Goal: Task Accomplishment & Management: Complete application form

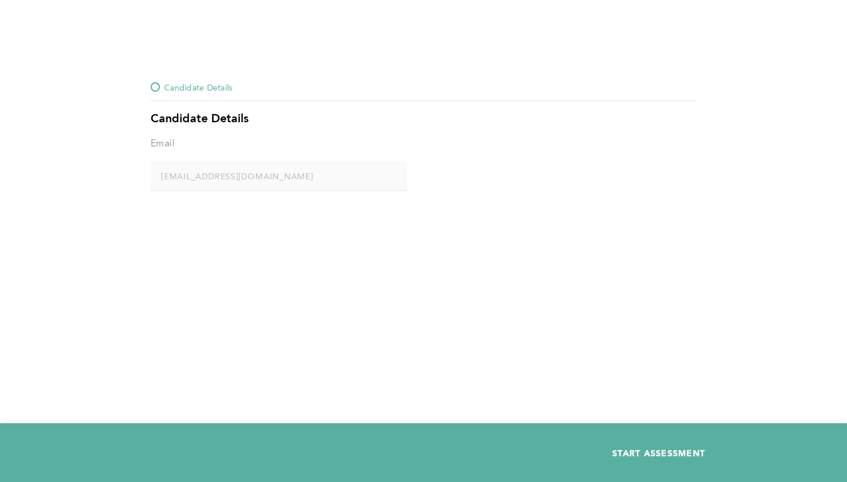
click at [619, 452] on span "START ASSESSMENT" at bounding box center [658, 453] width 93 height 11
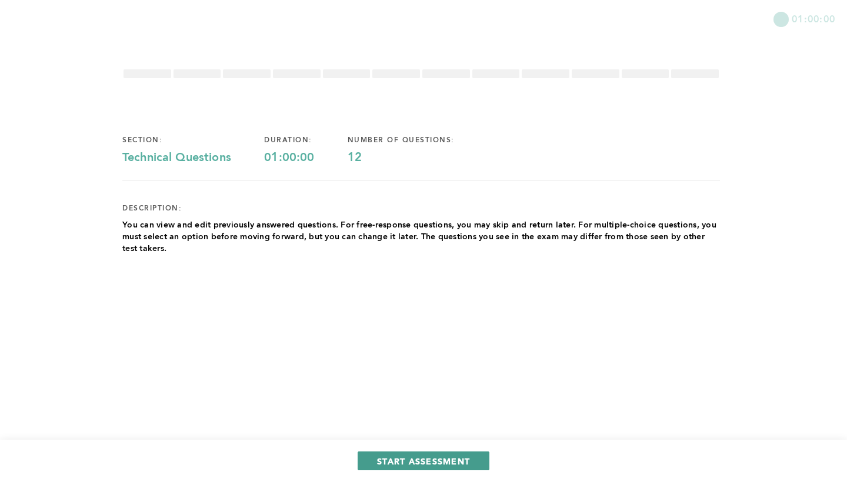
click at [396, 458] on span "START ASSESSMENT" at bounding box center [423, 461] width 93 height 11
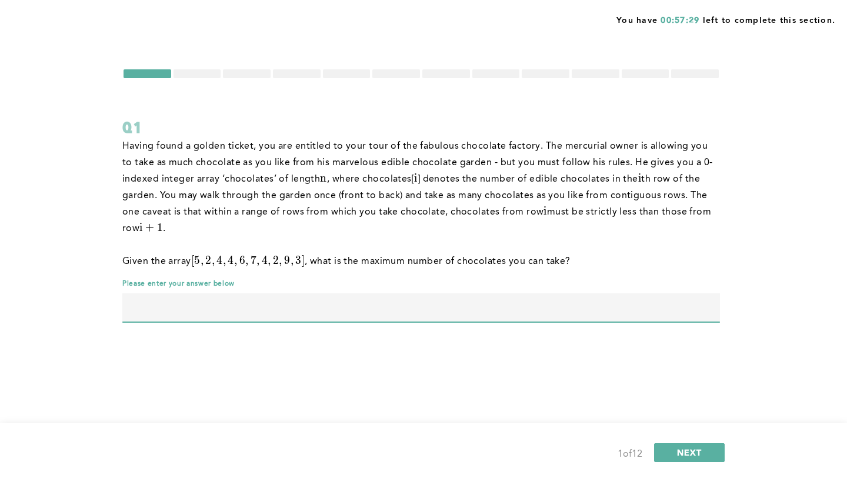
click at [496, 307] on input "text" at bounding box center [421, 308] width 598 height 28
type input "17"
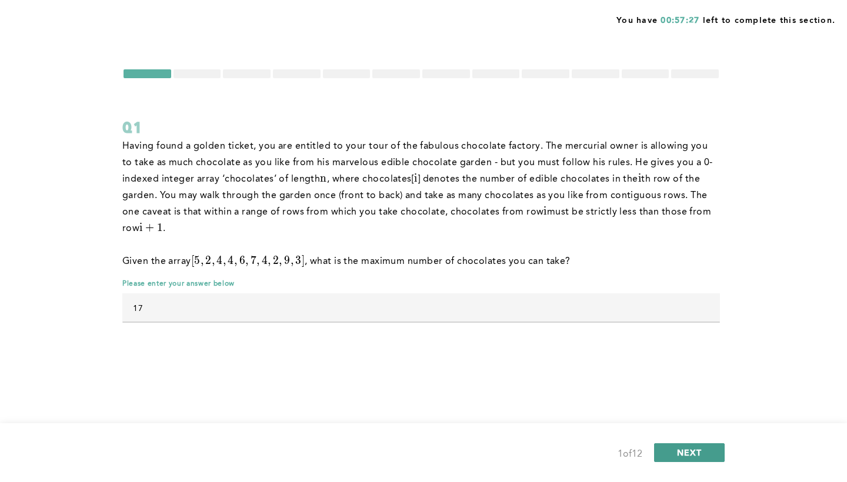
click at [708, 461] on button "NEXT" at bounding box center [689, 453] width 71 height 19
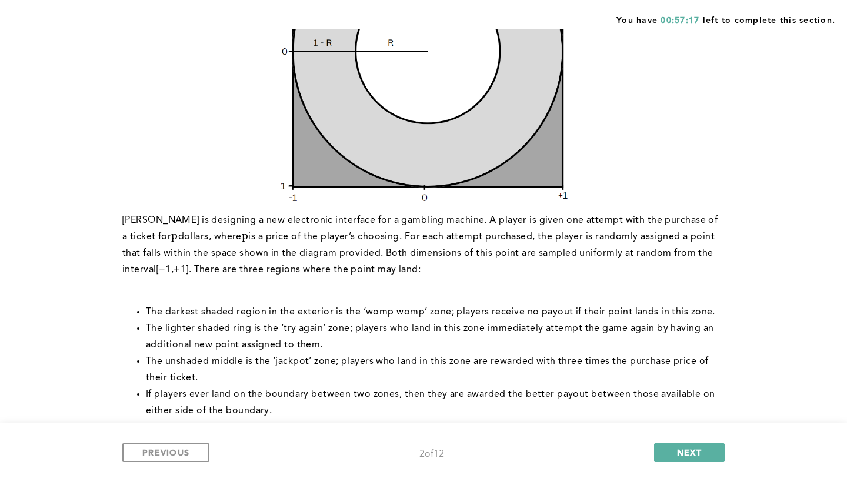
scroll to position [170, 0]
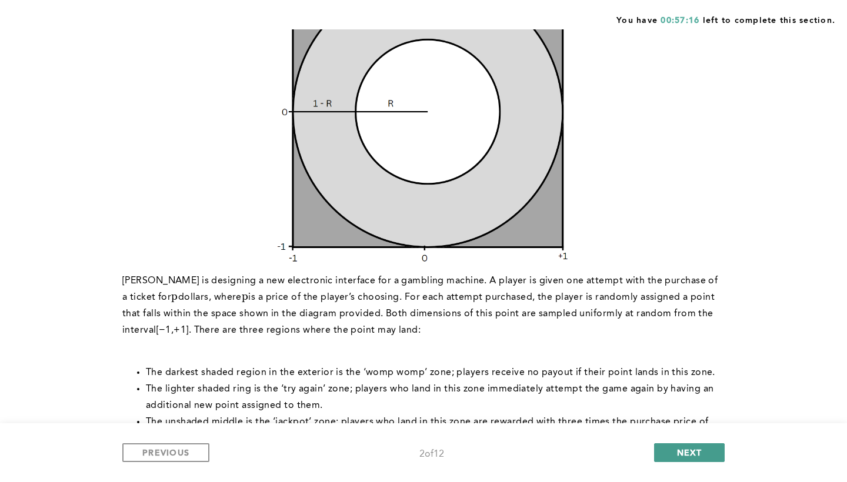
click at [677, 451] on span "NEXT" at bounding box center [689, 452] width 25 height 11
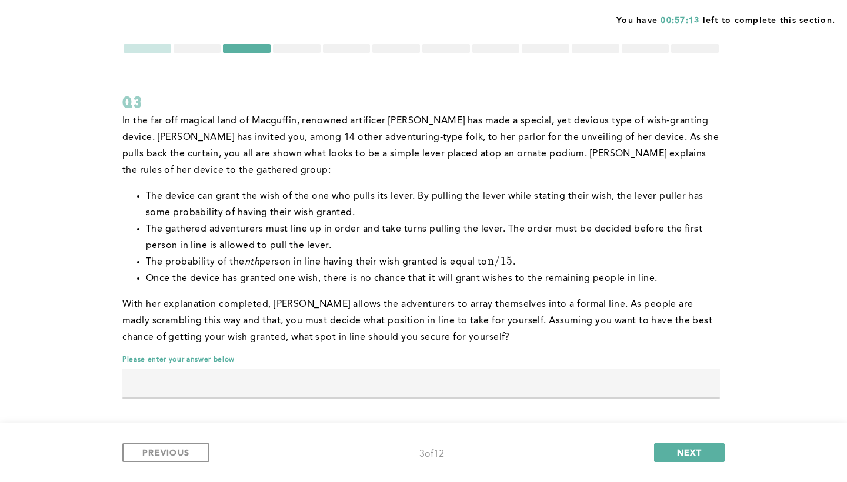
scroll to position [28, 0]
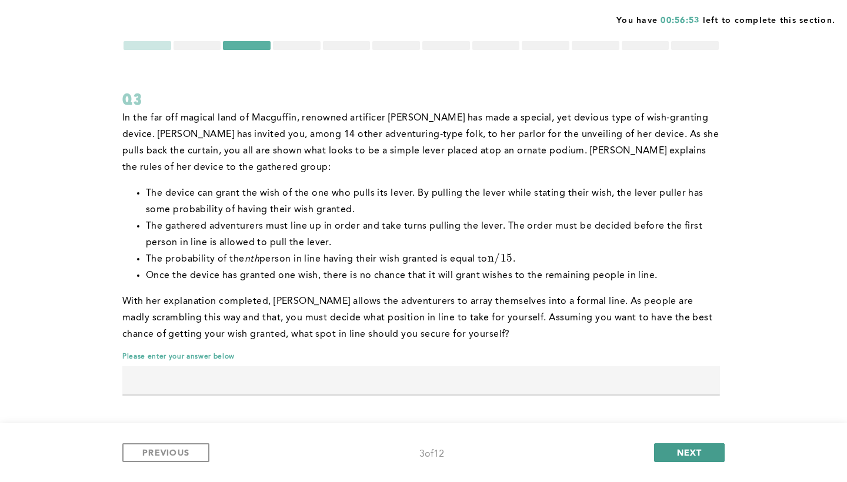
click at [681, 453] on span "NEXT" at bounding box center [689, 452] width 25 height 11
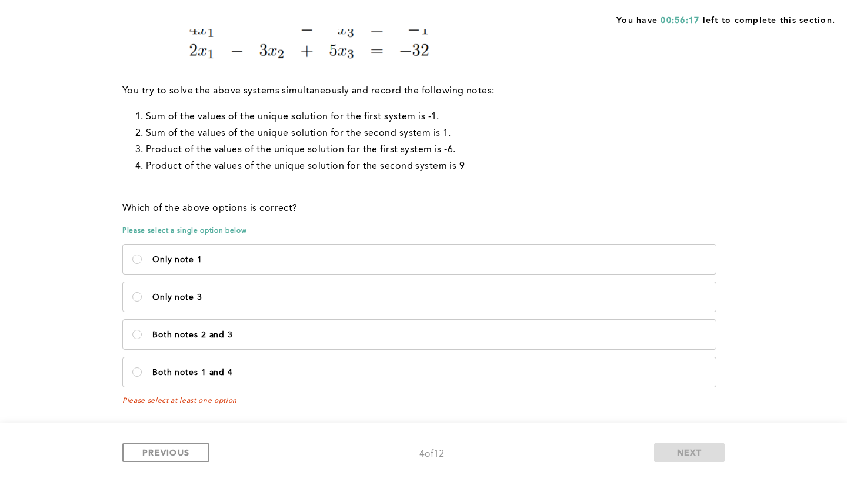
scroll to position [326, 0]
click at [215, 259] on p "Only note 1" at bounding box center [429, 259] width 554 height 9
click at [142, 259] on 1\<\/p\> "Only note 1" at bounding box center [136, 259] width 9 height 9
radio 1\<\/p\> "true"
click at [215, 286] on label "Only note 3" at bounding box center [419, 296] width 593 height 29
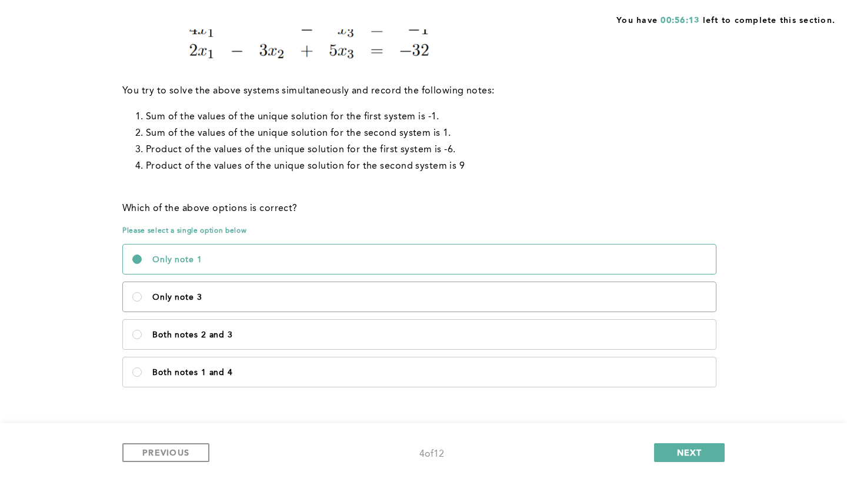
click at [142, 292] on 3\<\/p\> "Only note 3" at bounding box center [136, 296] width 9 height 9
radio 3\<\/p\> "true"
click at [215, 286] on label "Only note 3" at bounding box center [419, 296] width 593 height 29
click at [142, 292] on 3\<\/p\> "Only note 3" at bounding box center [136, 296] width 9 height 9
click at [215, 266] on label "Only note 1" at bounding box center [419, 259] width 593 height 29
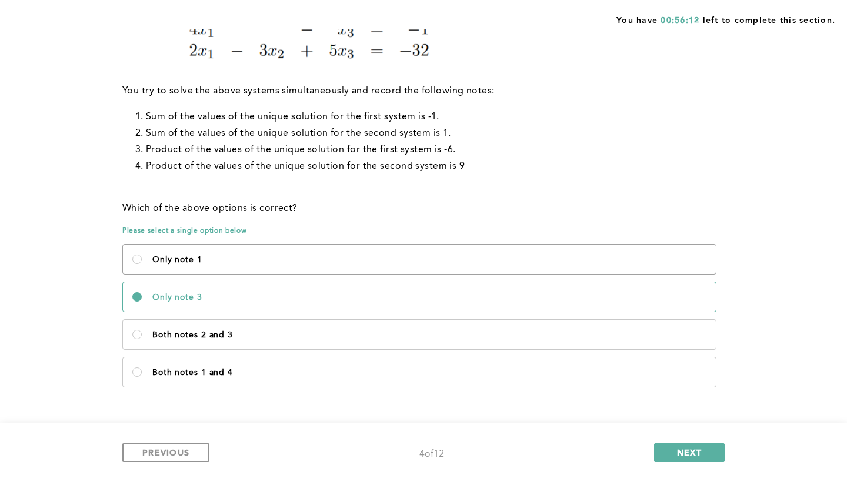
click at [142, 264] on 1\<\/p\> "Only note 1" at bounding box center [136, 259] width 9 height 9
radio 1\<\/p\> "true"
click at [206, 321] on label "Both notes 2 and 3" at bounding box center [419, 334] width 593 height 29
click at [142, 330] on 3\<\/p\> "Both notes 2 and 3" at bounding box center [136, 334] width 9 height 9
radio 3\<\/p\> "true"
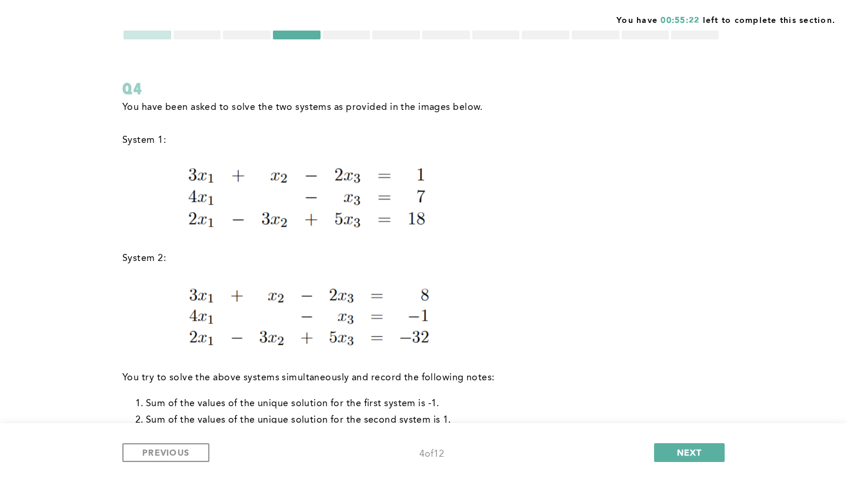
scroll to position [54, 0]
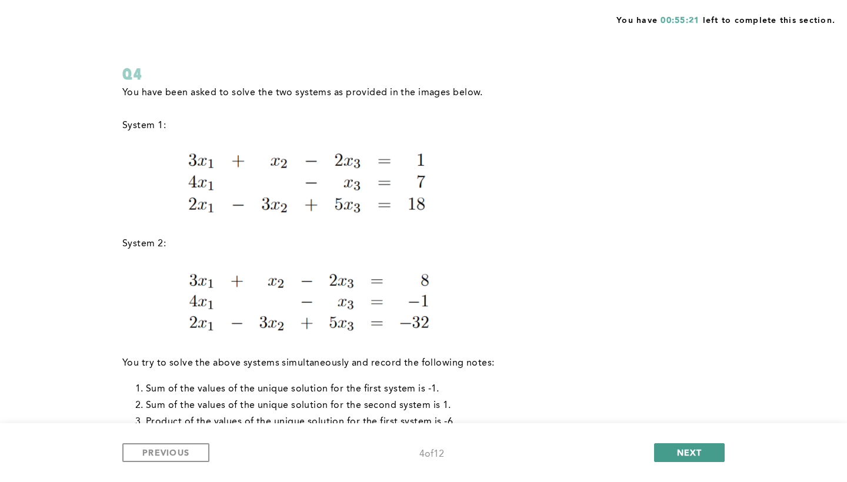
click at [683, 454] on span "NEXT" at bounding box center [689, 452] width 25 height 11
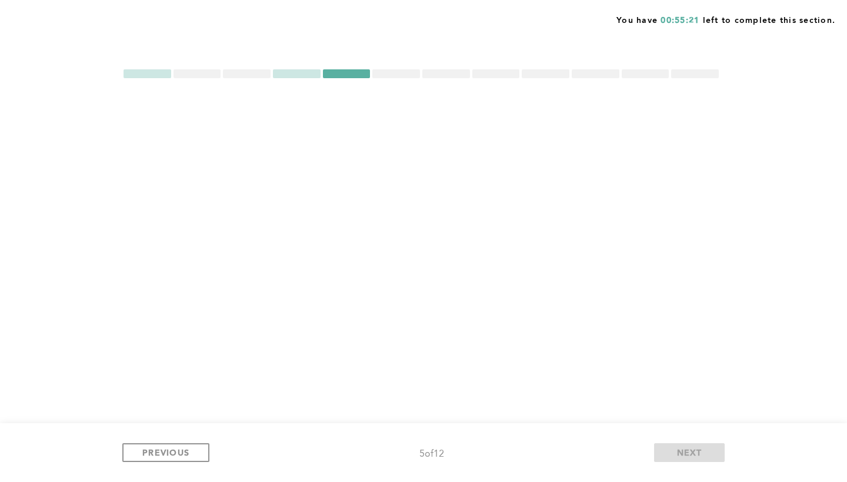
scroll to position [0, 0]
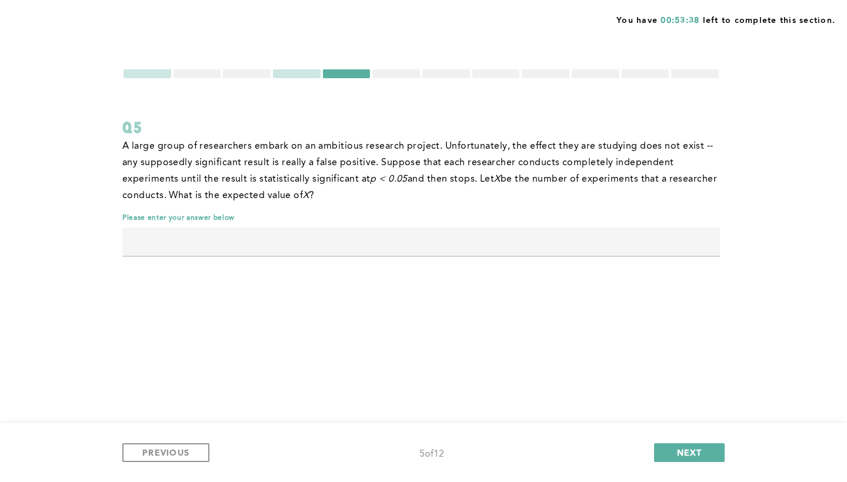
click at [304, 76] on div at bounding box center [297, 73] width 48 height 9
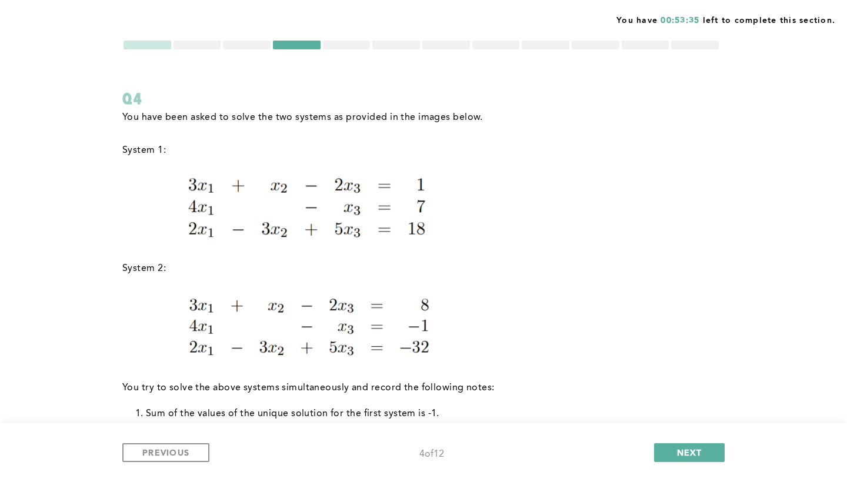
scroll to position [4, 0]
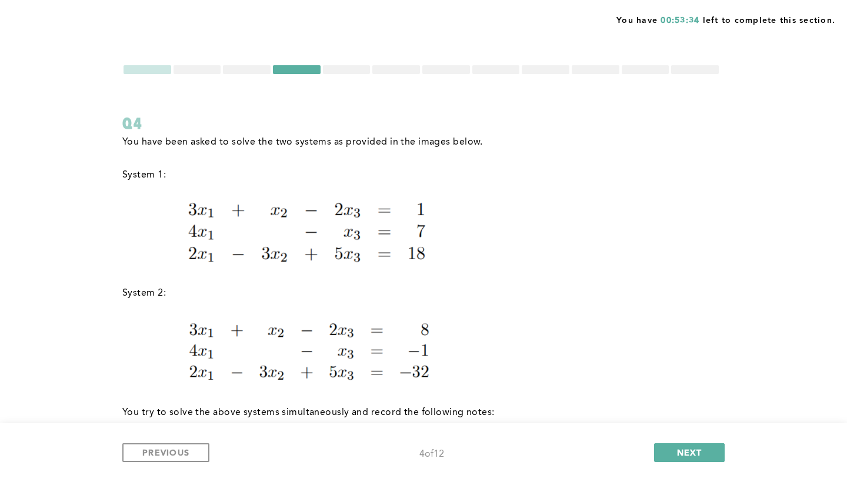
click at [352, 71] on div at bounding box center [347, 69] width 48 height 9
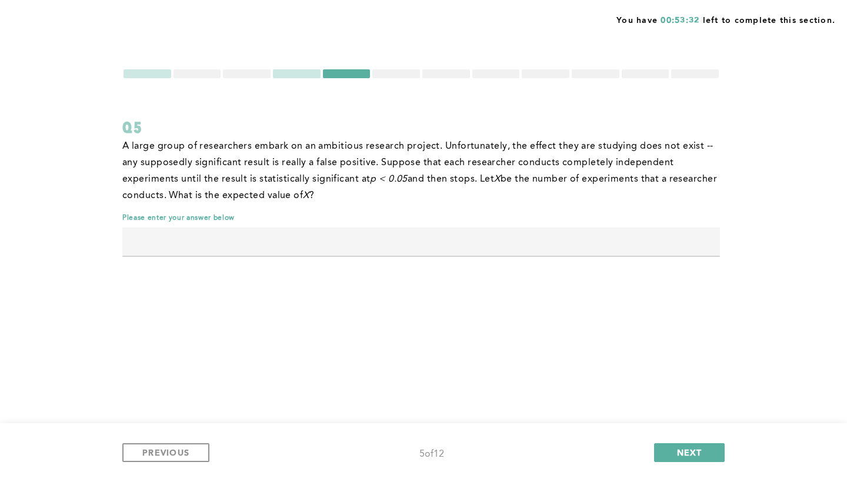
scroll to position [0, 0]
click at [372, 242] on input "text" at bounding box center [421, 242] width 598 height 28
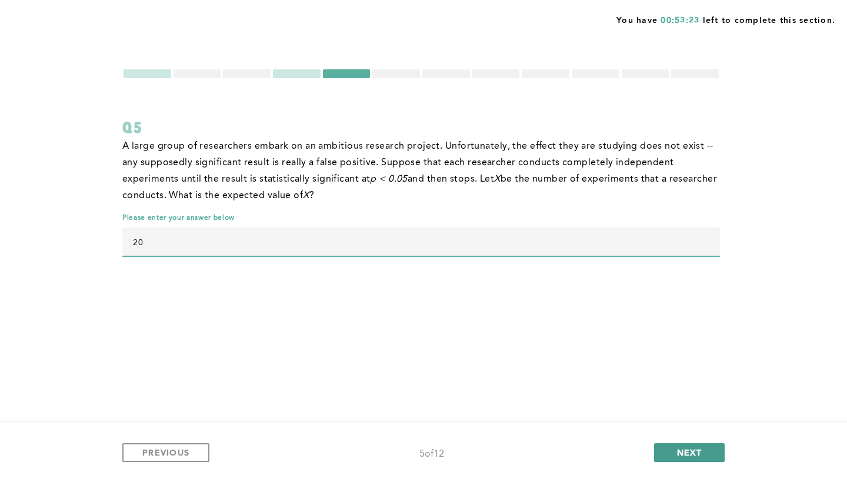
type input "20"
click at [695, 454] on span "NEXT" at bounding box center [689, 452] width 25 height 11
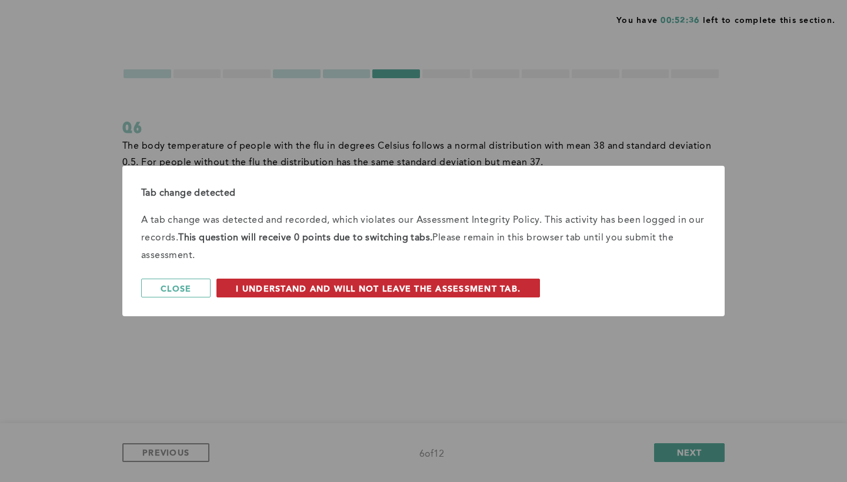
click at [372, 289] on span "I understand and will not leave the assessment tab." at bounding box center [378, 288] width 285 height 11
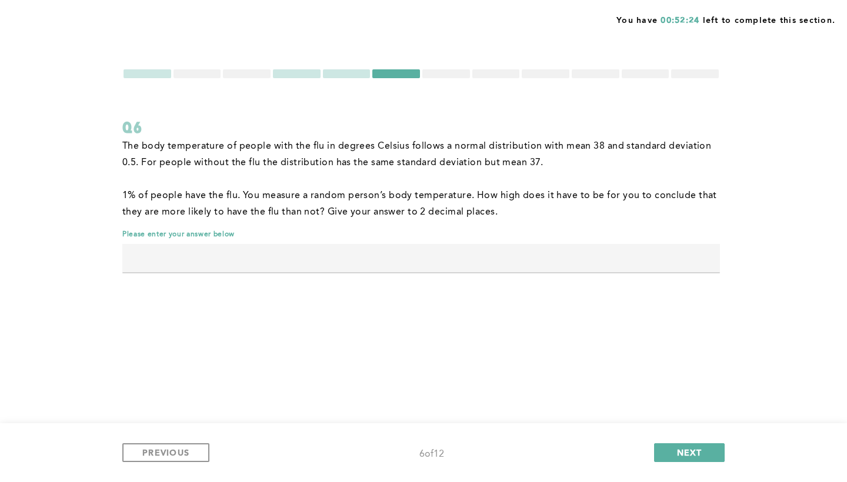
click at [449, 72] on div at bounding box center [446, 73] width 48 height 9
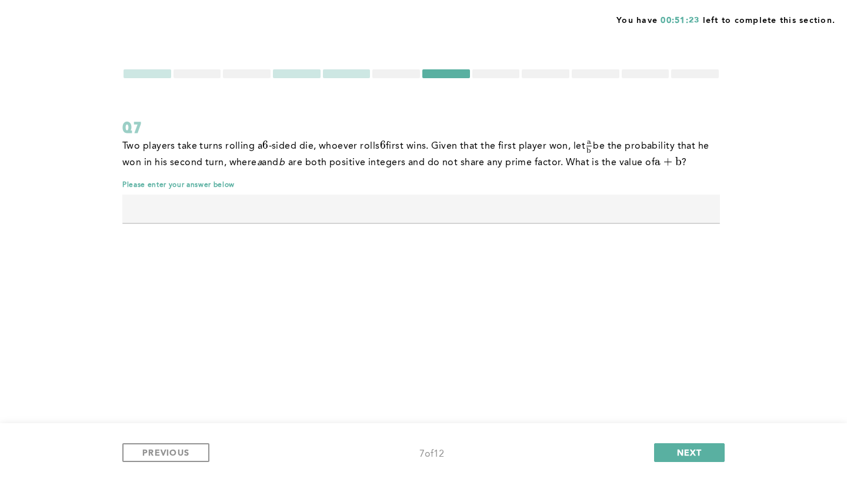
click at [486, 71] on div at bounding box center [496, 73] width 48 height 9
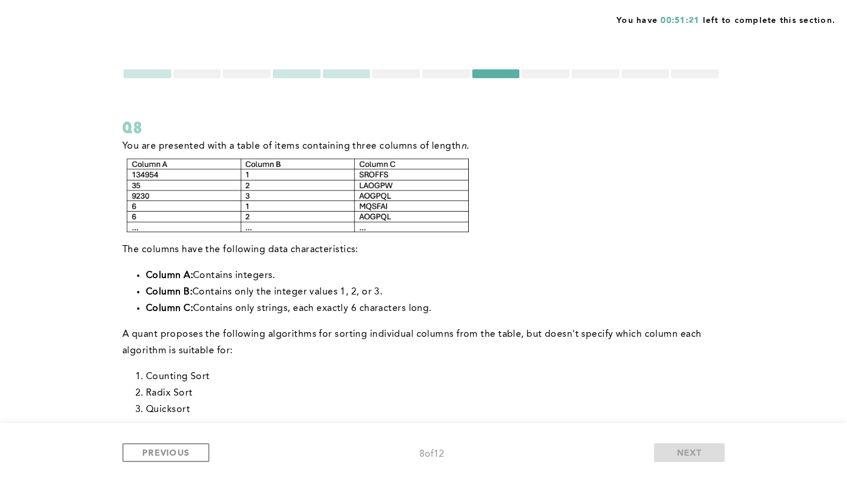
click at [683, 76] on div at bounding box center [695, 73] width 48 height 9
click at [681, 71] on div at bounding box center [695, 73] width 48 height 9
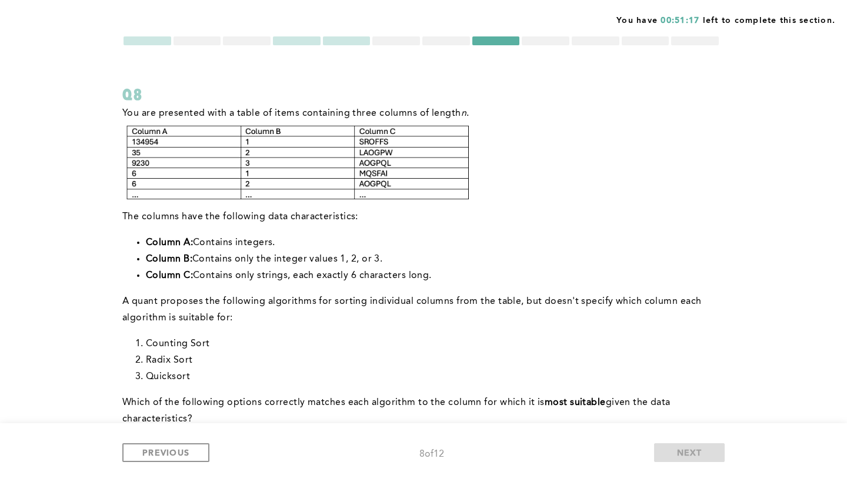
scroll to position [29, 0]
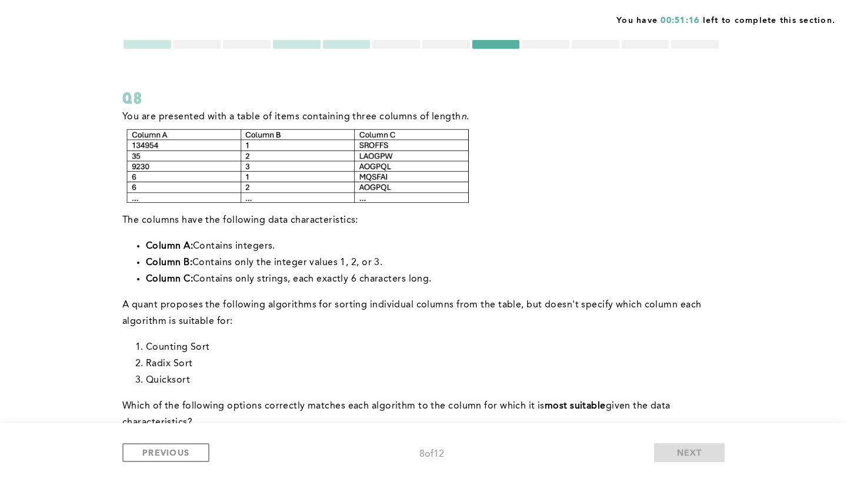
click at [455, 43] on div at bounding box center [446, 44] width 48 height 9
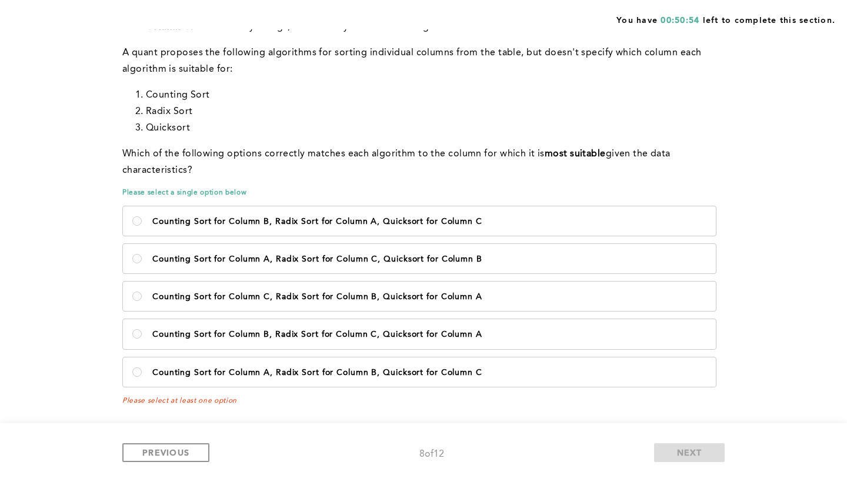
scroll to position [281, 0]
click at [391, 224] on p "Counting Sort for Column B, Radix Sort for Column A, Quicksort for Column C" at bounding box center [429, 222] width 554 height 9
click at [142, 224] on C\<\/p\> "Counting Sort for Column B, Radix Sort for Column A, Quicksort for Column C" at bounding box center [136, 221] width 9 height 9
radio C\<\/p\> "true"
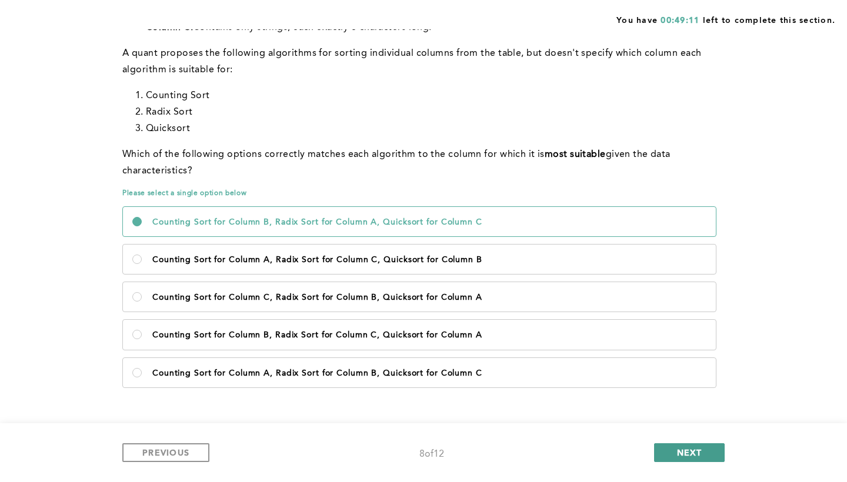
click at [686, 456] on span "NEXT" at bounding box center [689, 452] width 25 height 11
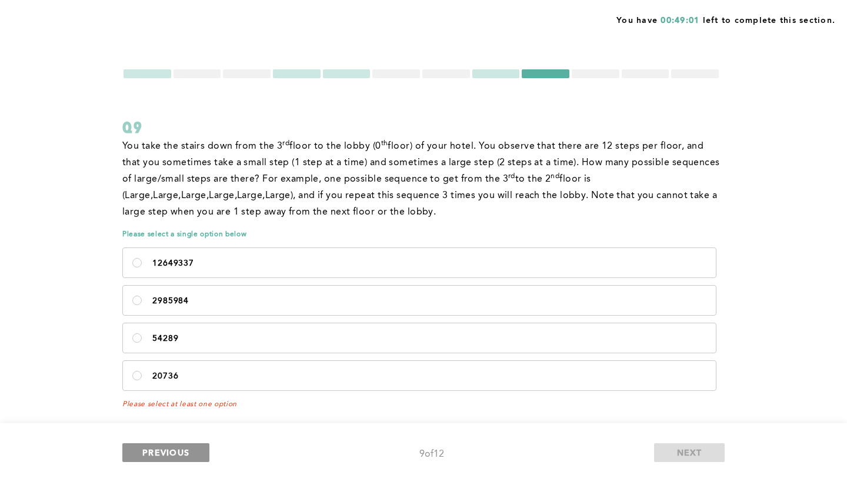
click at [171, 454] on span "PREVIOUS" at bounding box center [165, 452] width 47 height 11
click at [340, 377] on p "20736" at bounding box center [429, 376] width 554 height 9
click at [142, 377] on input "20736" at bounding box center [136, 375] width 9 height 9
radio input "true"
click at [189, 451] on span "PREVIOUS" at bounding box center [165, 452] width 47 height 11
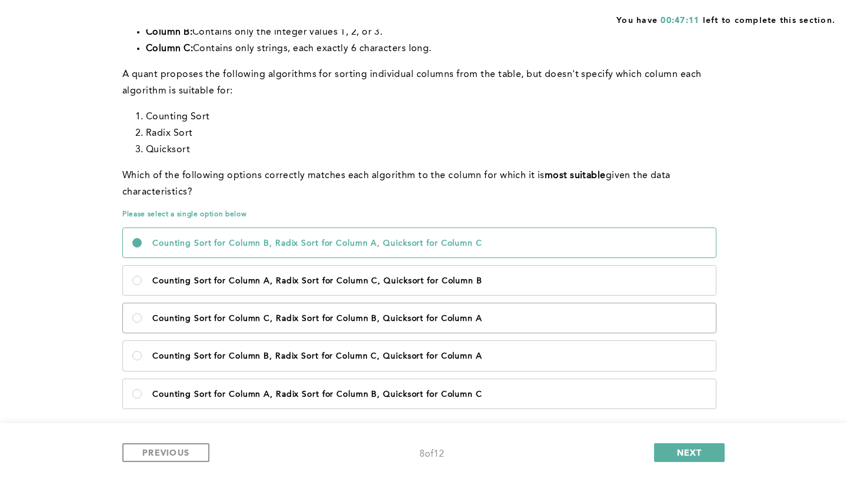
scroll to position [265, 0]
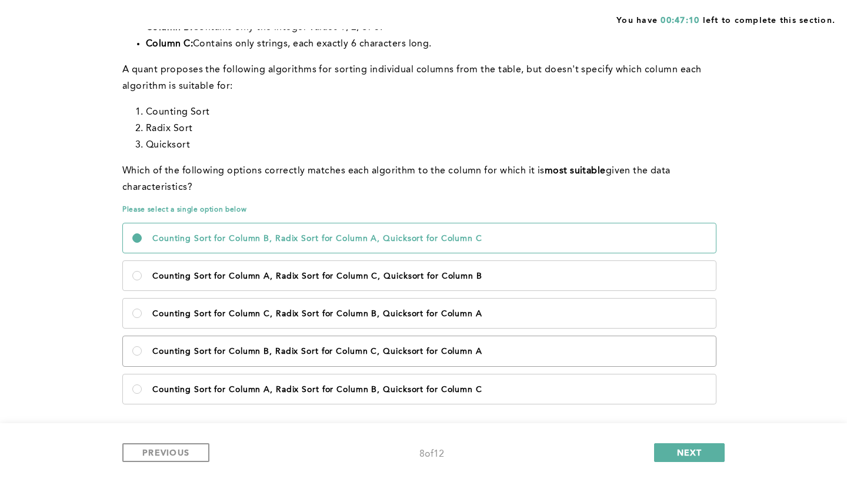
click at [315, 352] on p "Counting Sort for Column B, Radix Sort for Column C, Quicksort for Column A" at bounding box center [429, 351] width 554 height 9
click at [142, 352] on A\<\/p\> "Counting Sort for Column B, Radix Sort for Column C, Quicksort for Column A" at bounding box center [136, 350] width 9 height 9
radio A\<\/p\> "true"
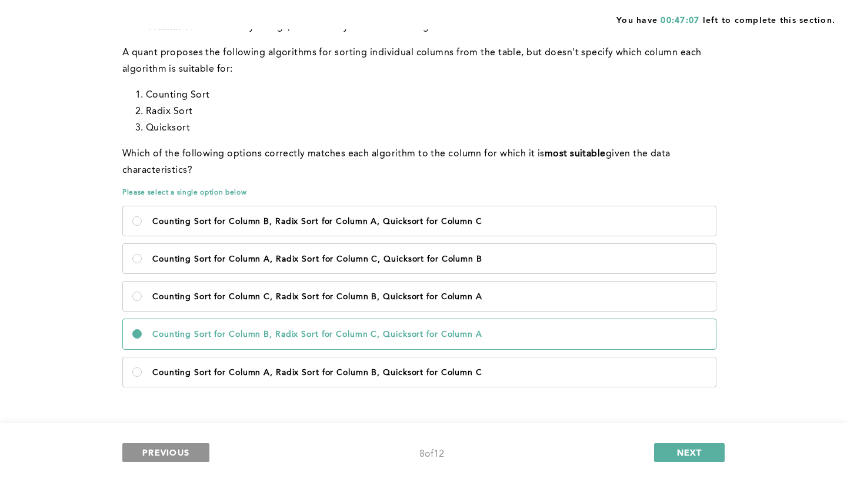
scroll to position [281, 0]
click at [201, 454] on button "PREVIOUS" at bounding box center [165, 453] width 87 height 19
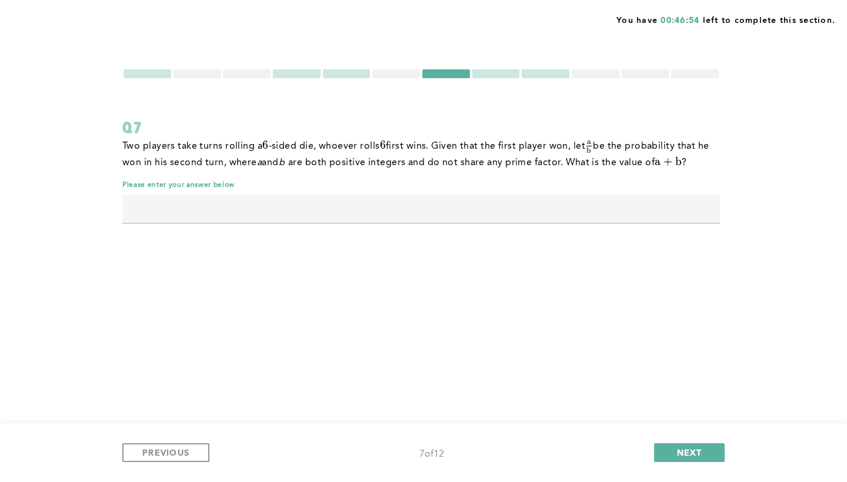
click at [596, 74] on div at bounding box center [596, 73] width 48 height 9
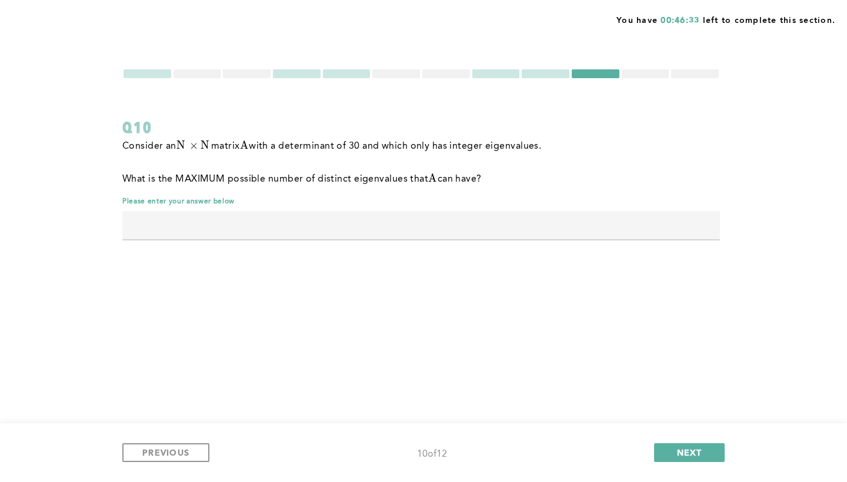
click at [432, 215] on input "text" at bounding box center [421, 225] width 598 height 28
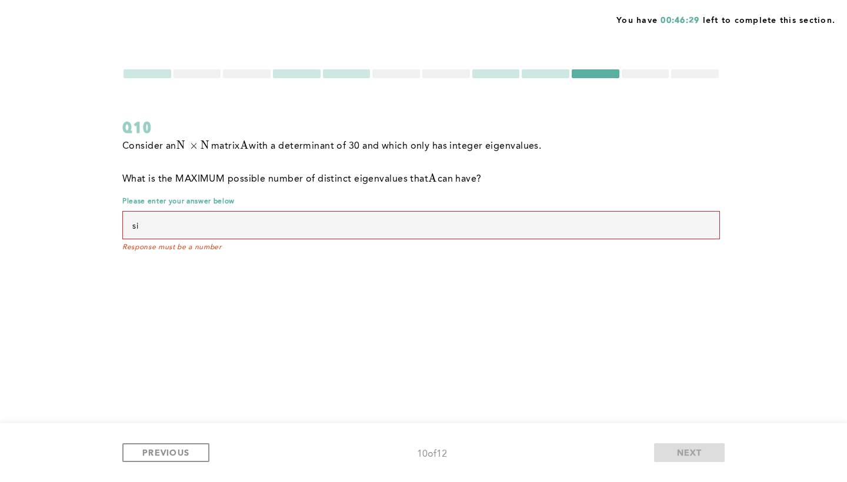
type input "s"
click at [643, 71] on div at bounding box center [646, 73] width 48 height 9
click at [631, 134] on div "Q10" at bounding box center [421, 127] width 598 height 21
click at [697, 75] on div at bounding box center [695, 73] width 48 height 9
click at [341, 222] on input "text" at bounding box center [421, 225] width 598 height 28
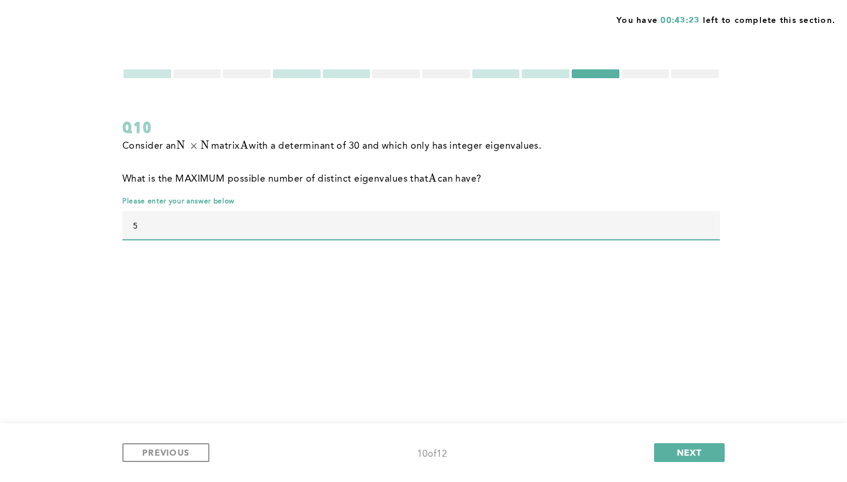
type input "5"
click at [641, 76] on div at bounding box center [646, 73] width 48 height 9
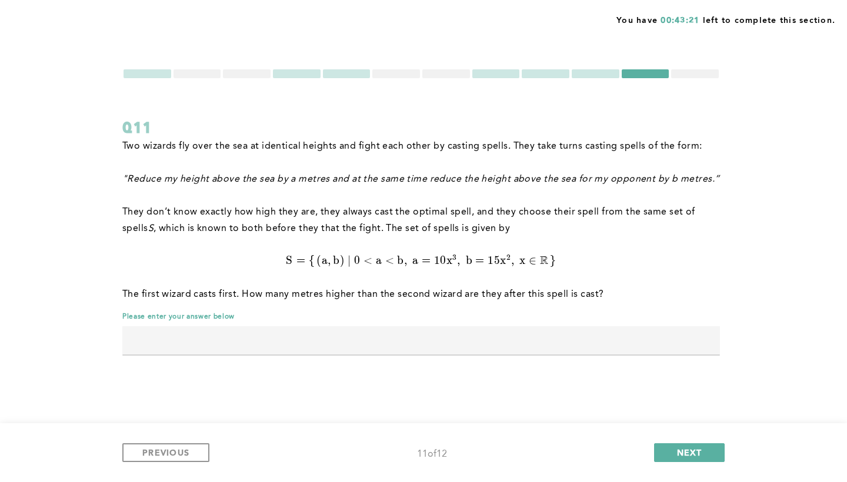
click at [701, 69] on div at bounding box center [695, 73] width 48 height 9
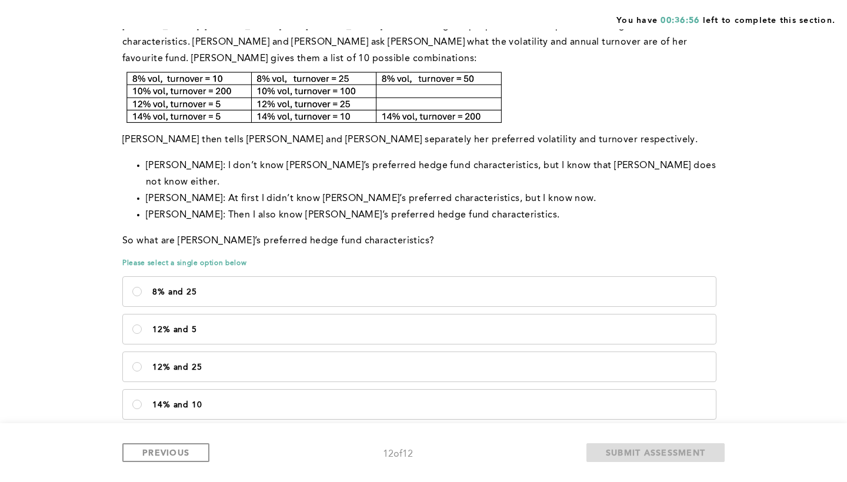
scroll to position [120, 0]
click at [128, 353] on label "12% and 25" at bounding box center [419, 367] width 593 height 29
click at [132, 363] on 25\<\/p\> "12% and 25" at bounding box center [136, 367] width 9 height 9
radio 25\<\/p\> "true"
click at [679, 452] on span "SUBMIT ASSESSMENT" at bounding box center [655, 452] width 99 height 11
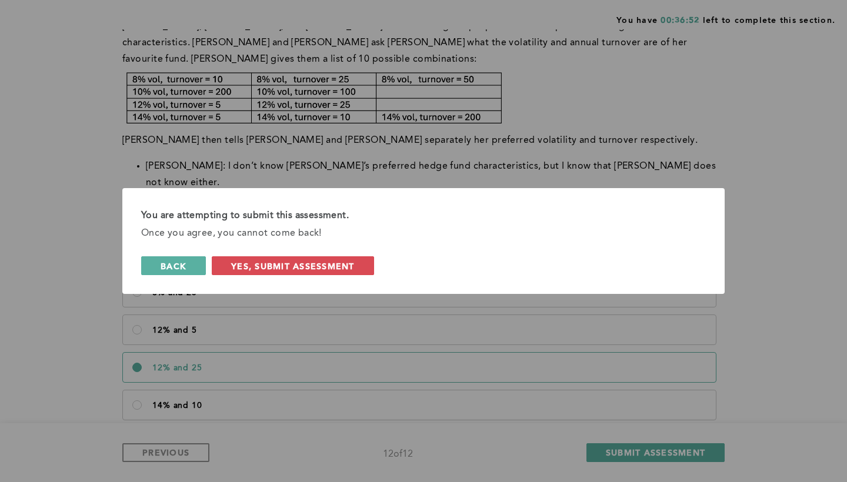
click at [178, 264] on span "back" at bounding box center [174, 266] width 26 height 11
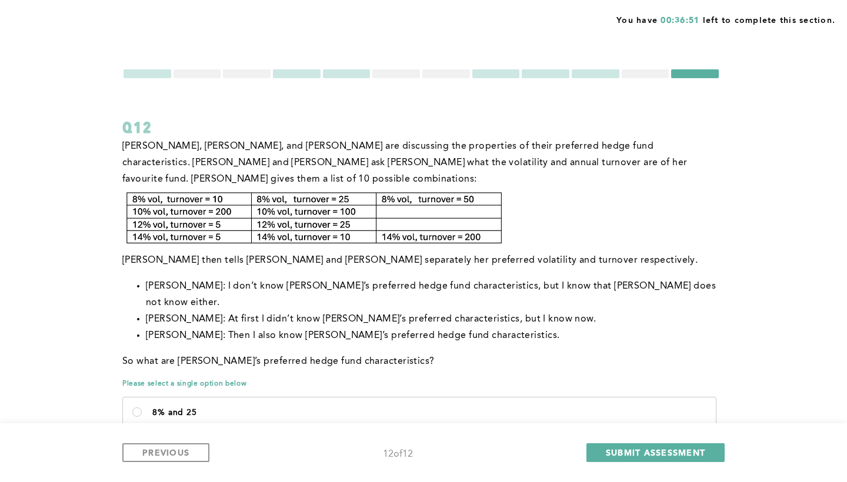
scroll to position [0, 0]
click at [636, 72] on div at bounding box center [646, 73] width 48 height 9
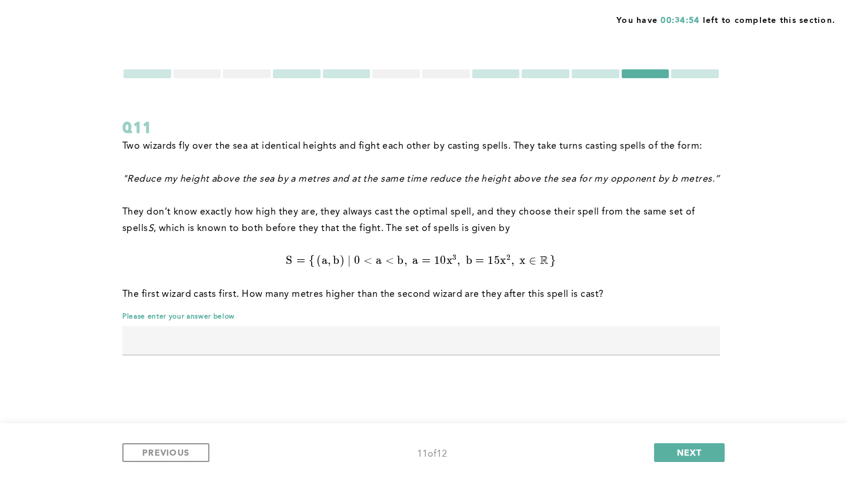
click at [439, 337] on input "text" at bounding box center [421, 340] width 598 height 28
type input "5"
click at [454, 76] on div at bounding box center [446, 73] width 48 height 9
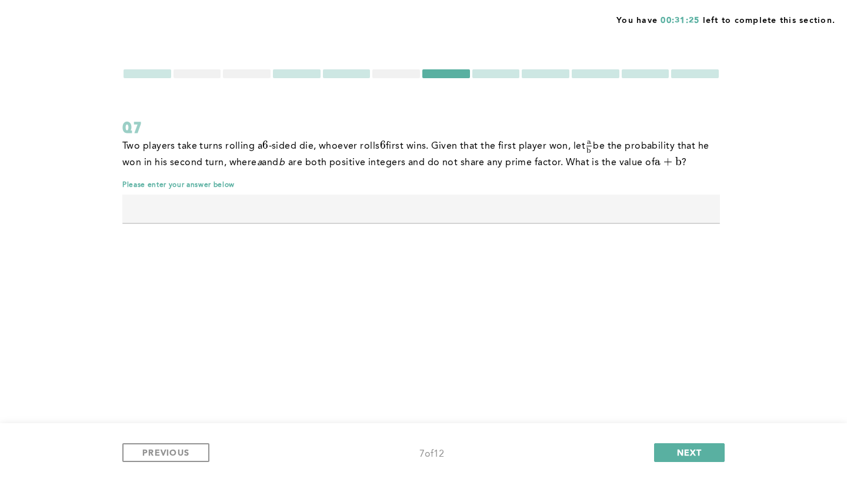
click at [418, 204] on input "text" at bounding box center [421, 209] width 598 height 28
type input "1571"
click at [399, 74] on div at bounding box center [396, 73] width 48 height 9
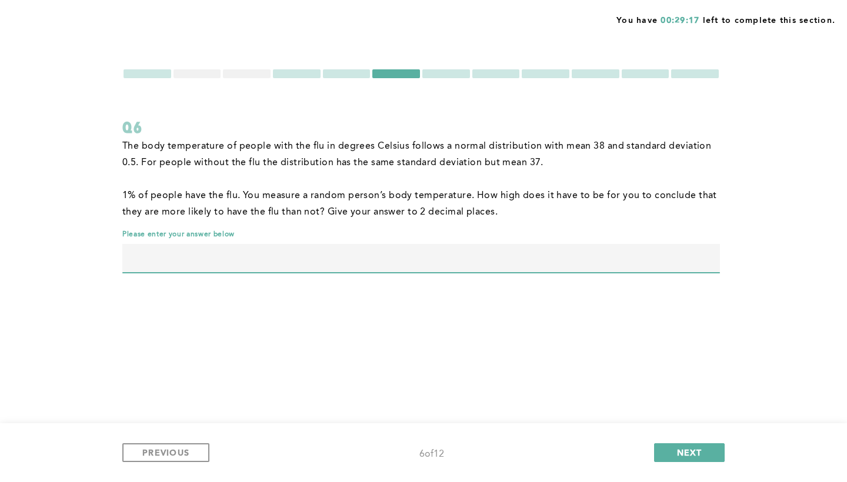
click at [225, 255] on input "text" at bounding box center [421, 258] width 598 height 28
type input "38.65"
click at [251, 74] on div at bounding box center [247, 73] width 48 height 9
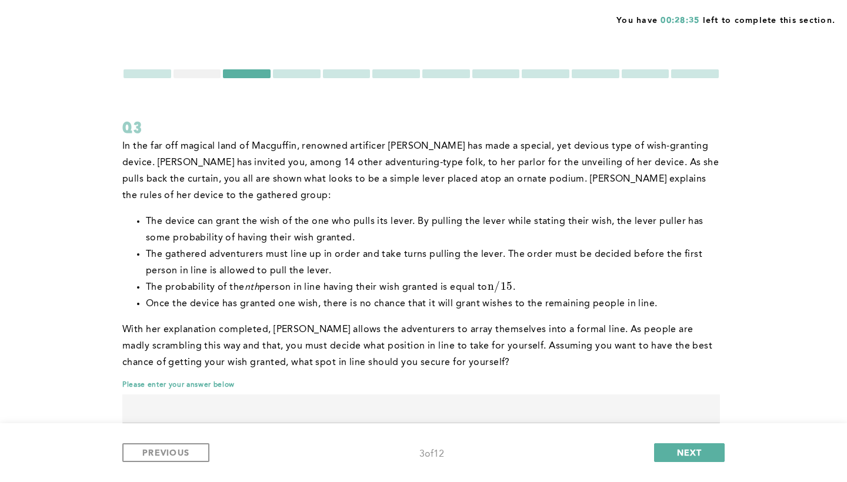
click at [404, 74] on div at bounding box center [396, 73] width 48 height 9
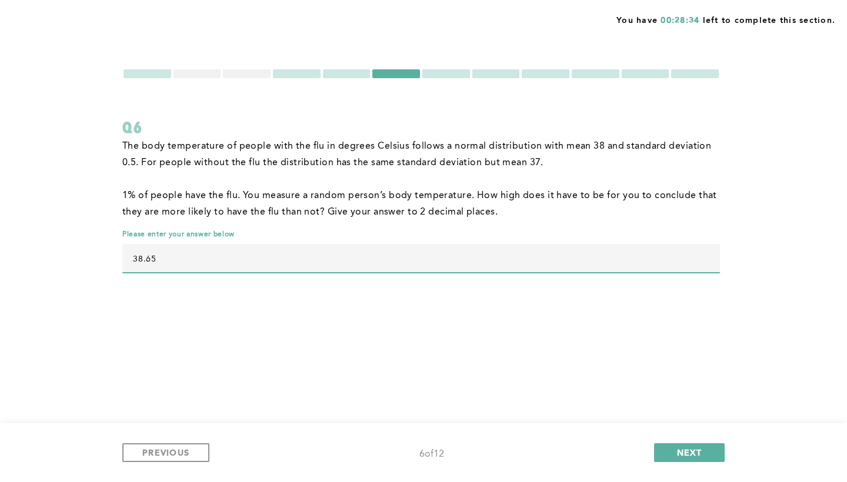
click at [202, 259] on input "38.65" at bounding box center [421, 258] width 598 height 28
type input "i"
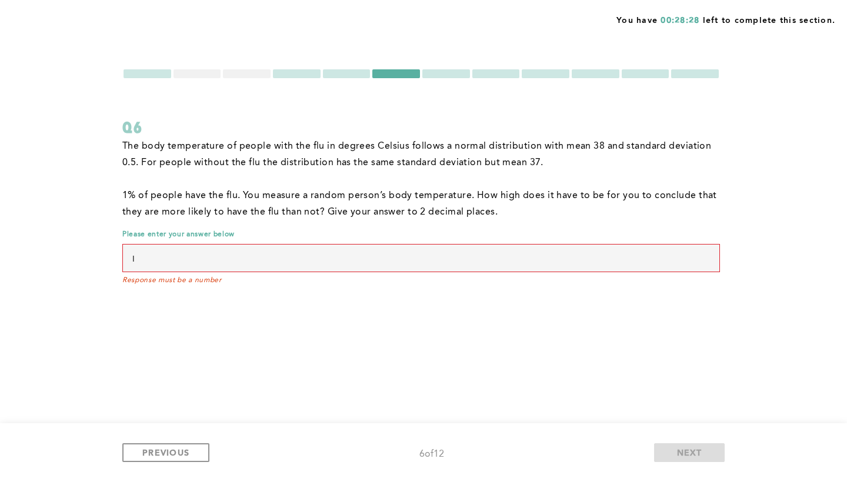
click at [249, 74] on div at bounding box center [247, 73] width 48 height 9
click at [178, 258] on input "I" at bounding box center [421, 258] width 598 height 28
type input "I"
click at [240, 72] on div at bounding box center [247, 73] width 48 height 9
click at [345, 337] on div "You have 00:28:24 left to complete this section. Q6 The body temperature of peo…" at bounding box center [423, 241] width 847 height 482
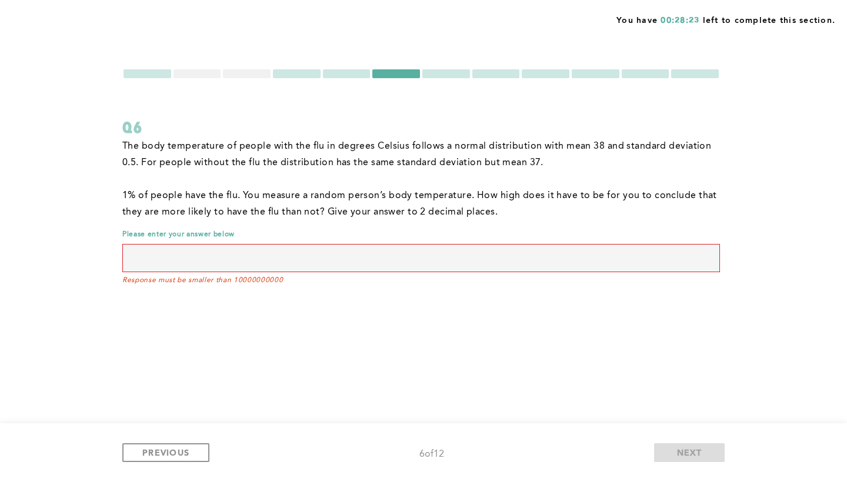
click at [296, 262] on input "text" at bounding box center [421, 258] width 598 height 28
type input "."
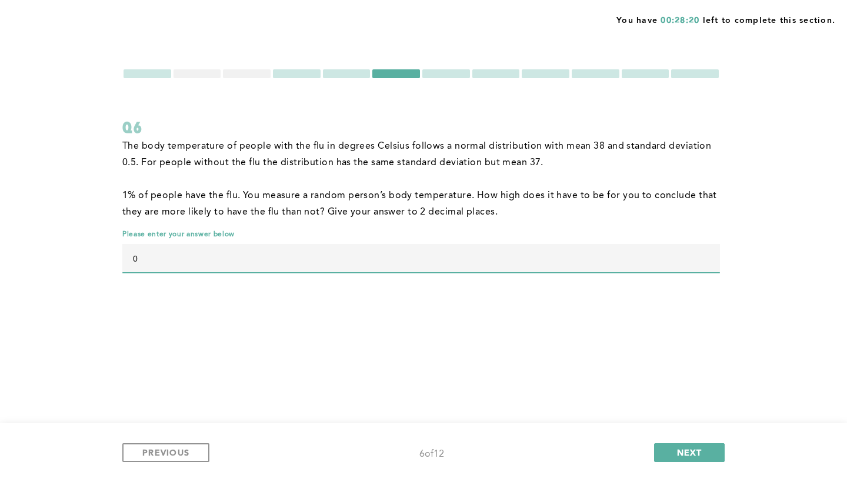
type input "0"
click at [252, 74] on div at bounding box center [247, 73] width 48 height 9
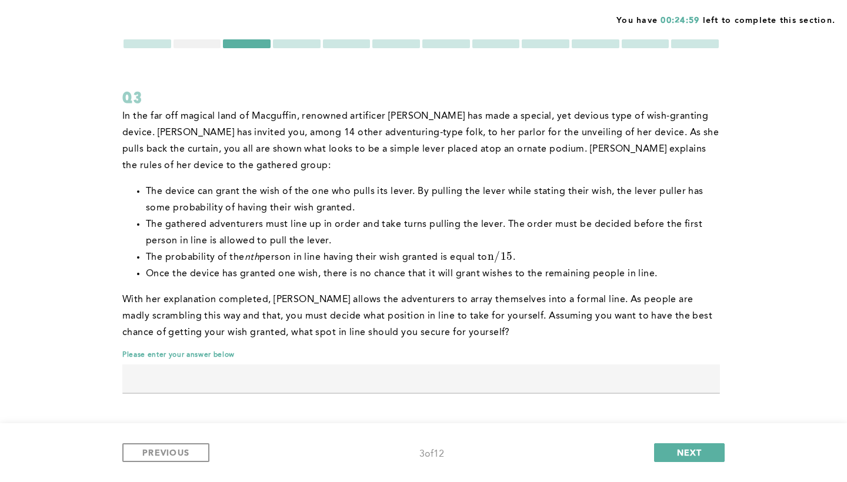
scroll to position [30, 0]
click at [308, 388] on input "text" at bounding box center [421, 379] width 598 height 28
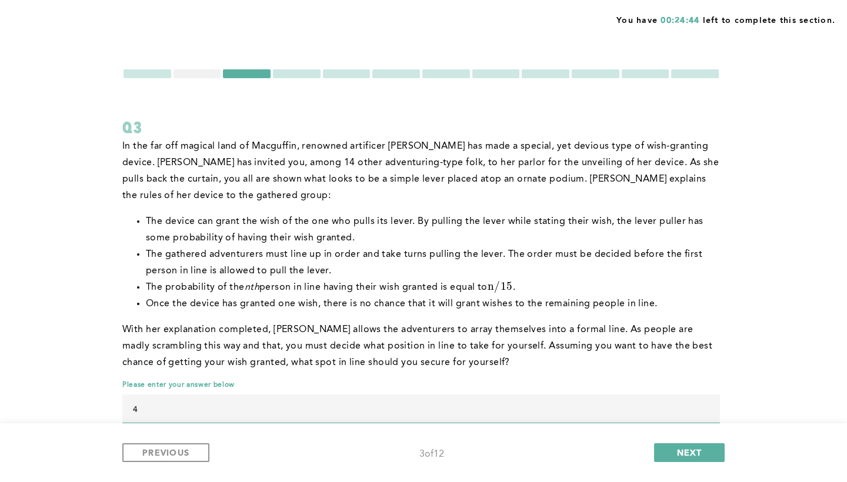
scroll to position [0, 0]
type input "4"
click at [201, 74] on div at bounding box center [198, 73] width 48 height 9
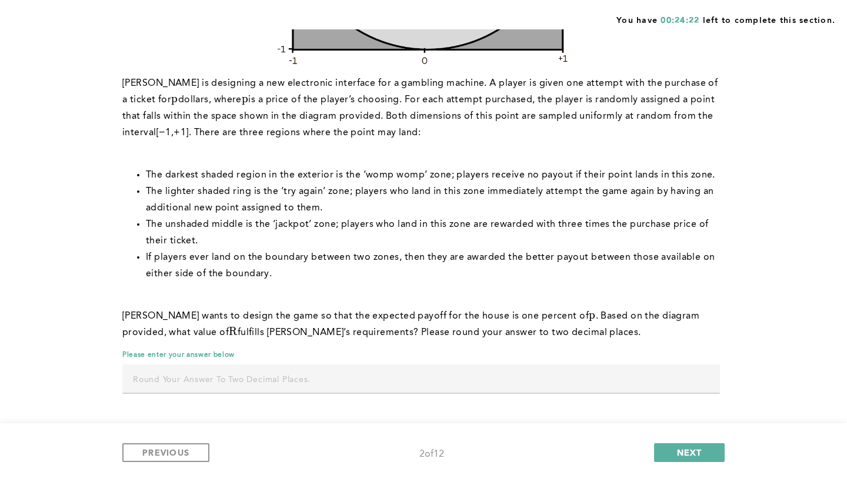
scroll to position [368, 0]
click at [366, 379] on input "text" at bounding box center [421, 379] width 598 height 28
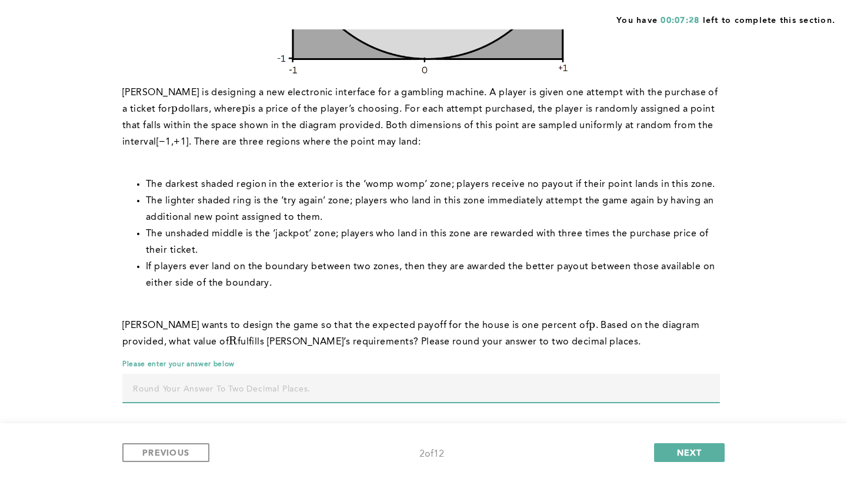
scroll to position [359, 0]
type input "p"
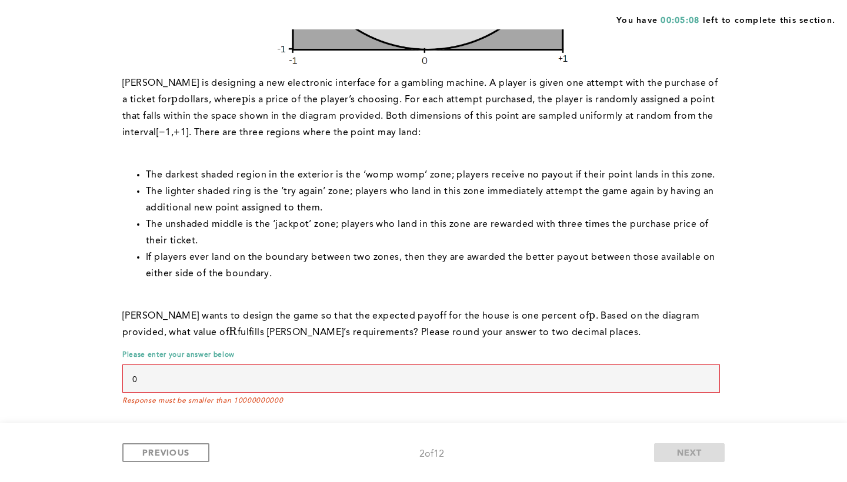
scroll to position [359, 0]
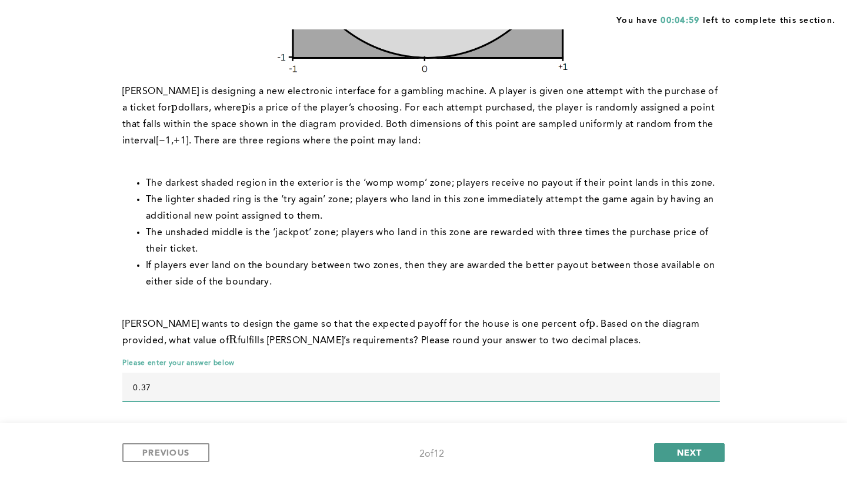
type input "0.37"
click at [674, 452] on button "NEXT" at bounding box center [689, 453] width 71 height 19
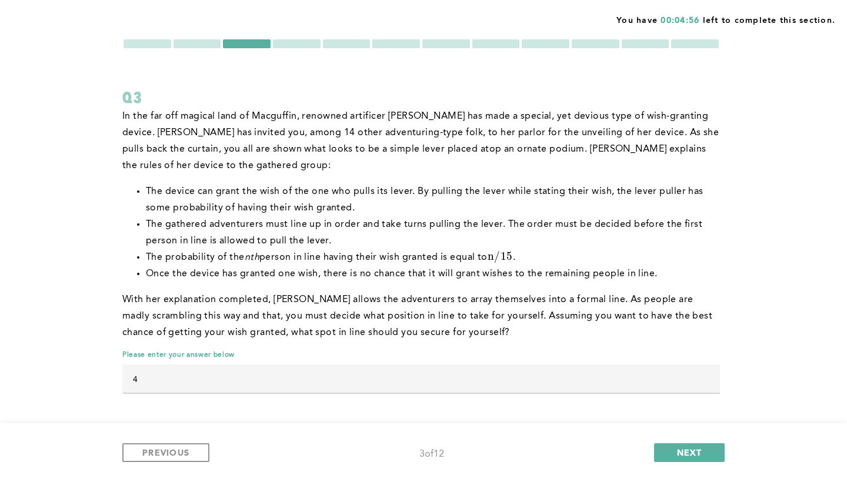
scroll to position [30, 0]
click at [682, 461] on button "NEXT" at bounding box center [689, 453] width 71 height 19
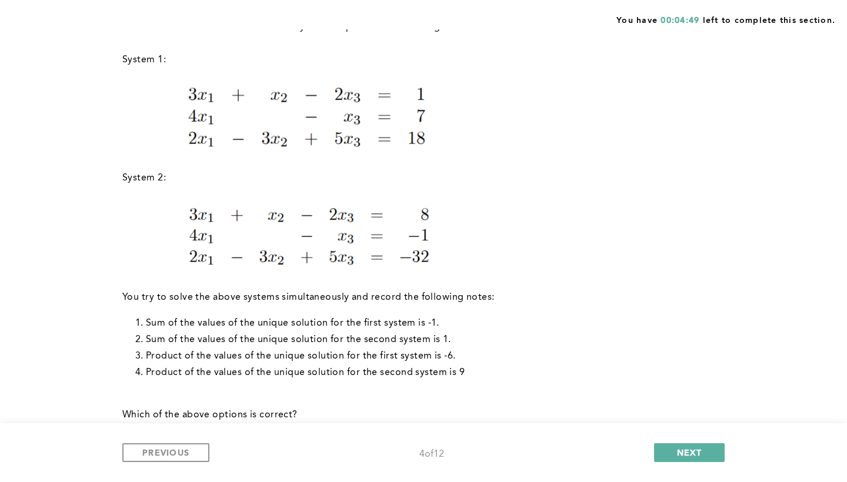
scroll to position [108, 0]
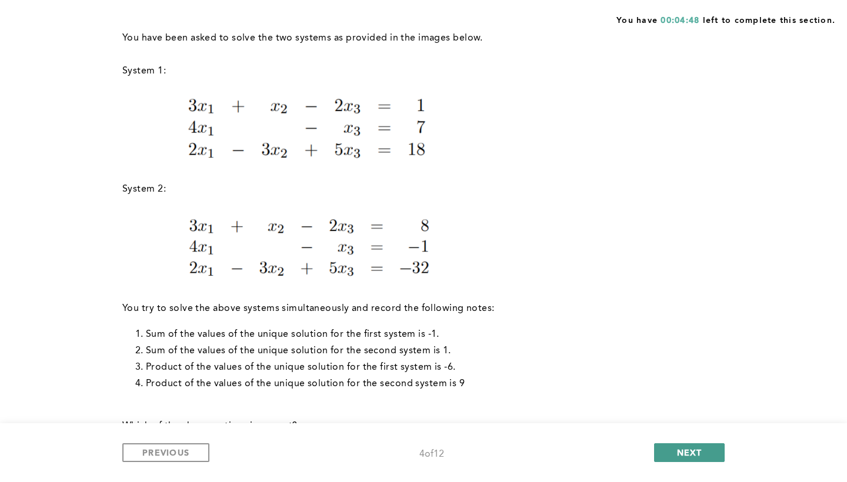
click at [683, 459] on button "NEXT" at bounding box center [689, 453] width 71 height 19
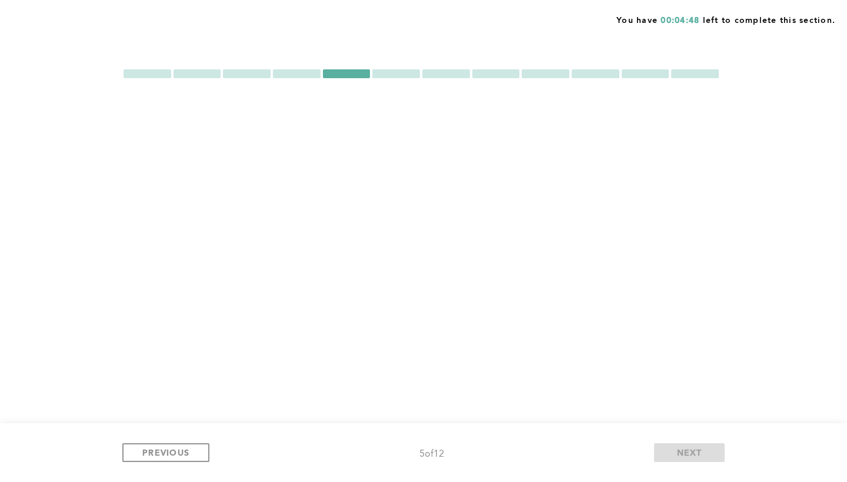
scroll to position [0, 0]
click at [683, 459] on button "NEXT" at bounding box center [689, 453] width 71 height 19
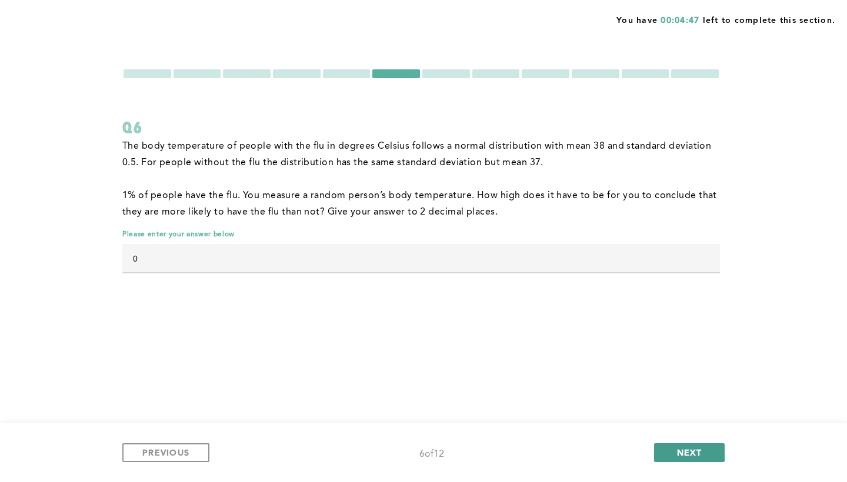
click at [683, 457] on span "NEXT" at bounding box center [689, 452] width 25 height 11
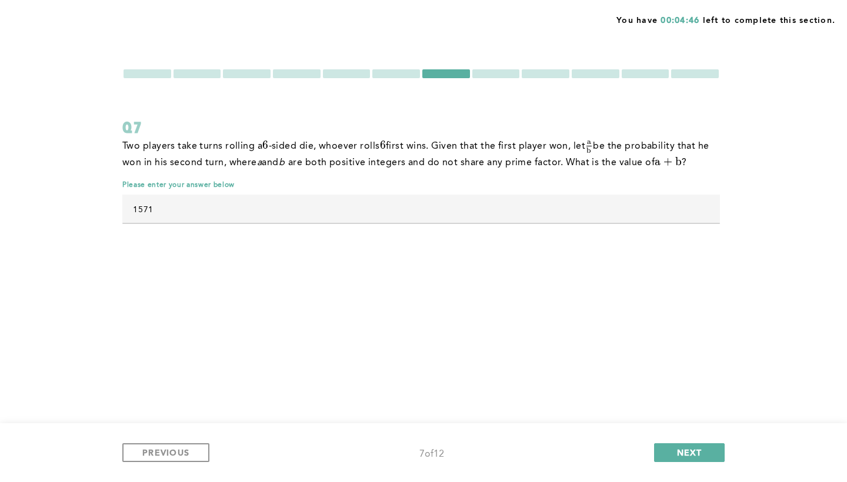
click at [705, 72] on div at bounding box center [695, 73] width 48 height 9
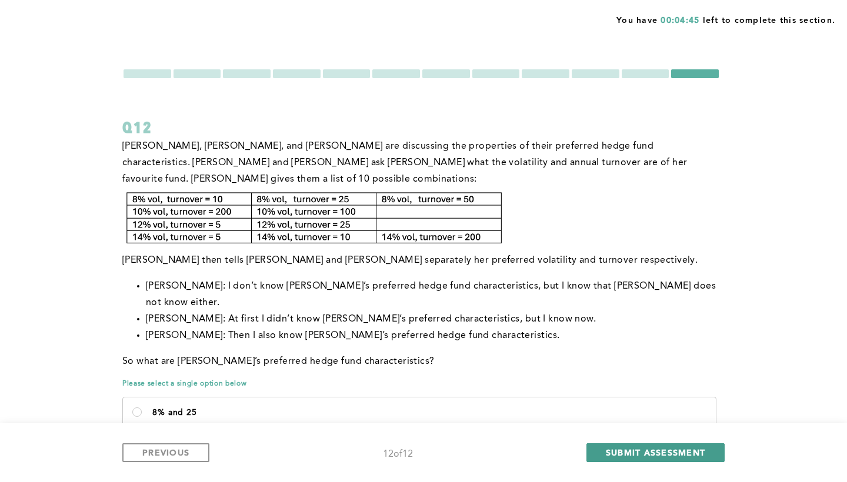
click at [674, 458] on span "SUBMIT ASSESSMENT" at bounding box center [655, 452] width 99 height 11
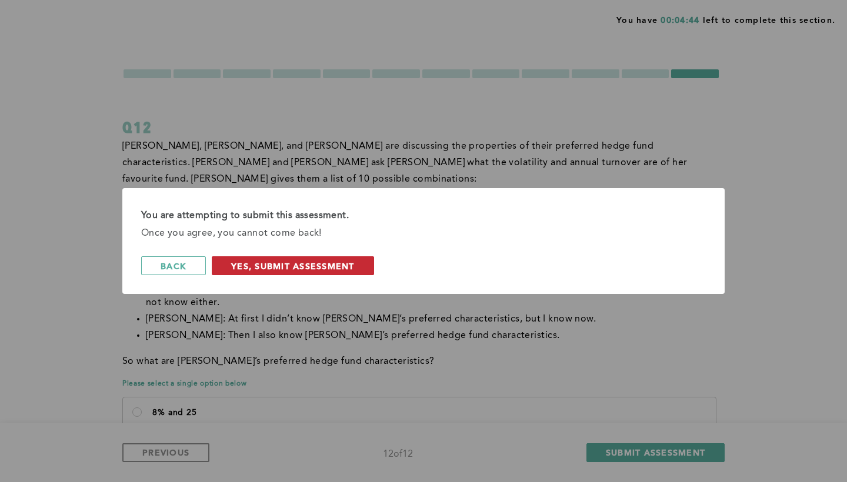
click at [309, 268] on span "Yes, Submit Assessment" at bounding box center [293, 266] width 124 height 11
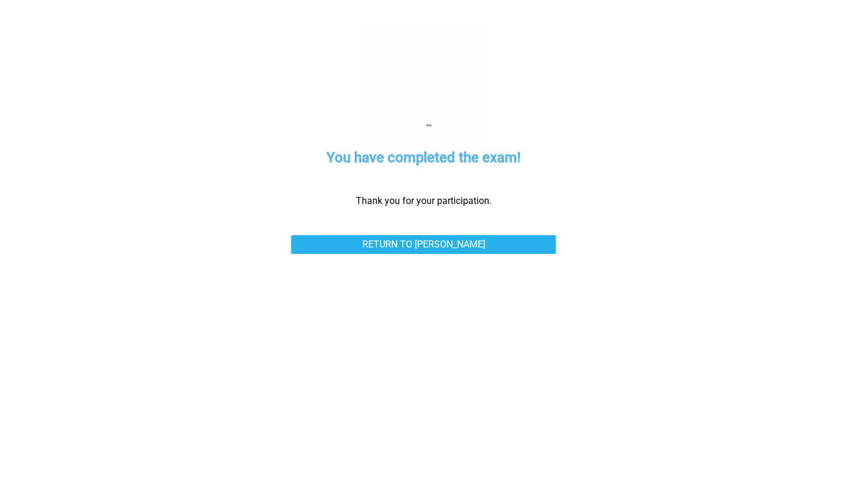
click at [434, 234] on div "You have completed the exam! Thank you for your participation. Return to [PERSO…" at bounding box center [423, 241] width 647 height 482
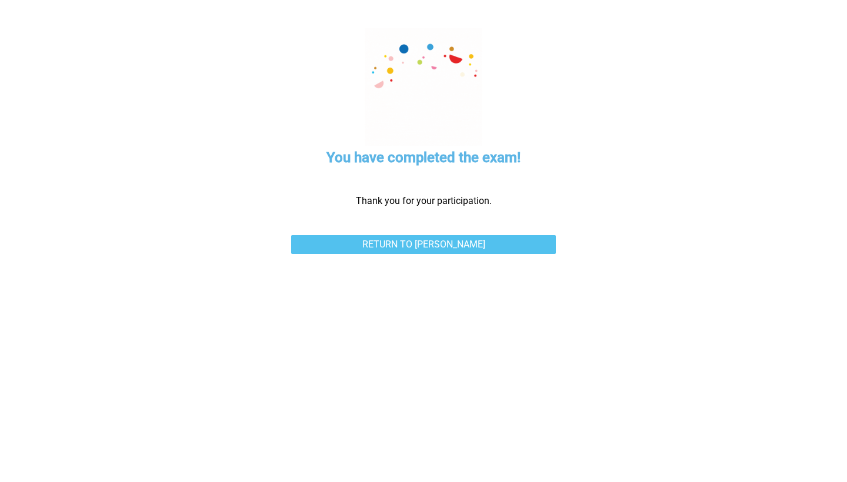
click at [434, 240] on link "Return to [PERSON_NAME]" at bounding box center [423, 244] width 265 height 19
